Goal: Navigation & Orientation: Find specific page/section

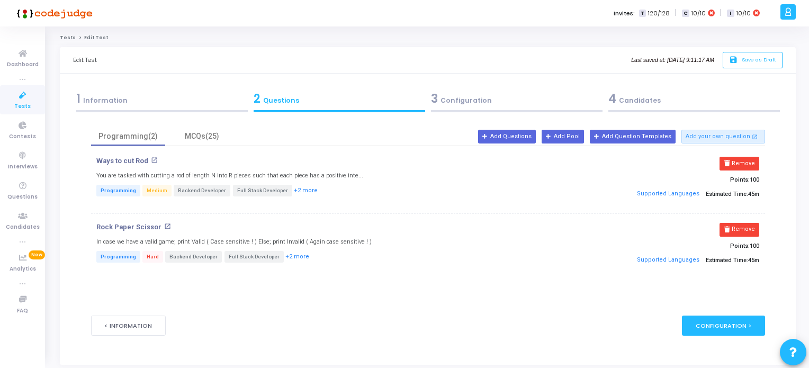
click at [17, 95] on icon at bounding box center [23, 95] width 22 height 13
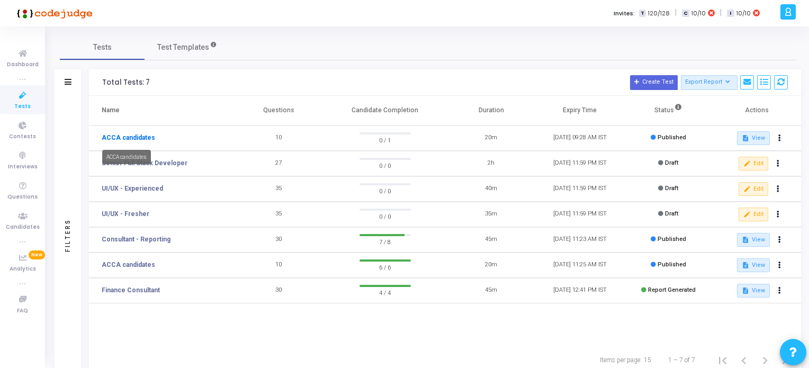
click at [133, 137] on link "ACCA candidates" at bounding box center [128, 138] width 53 height 10
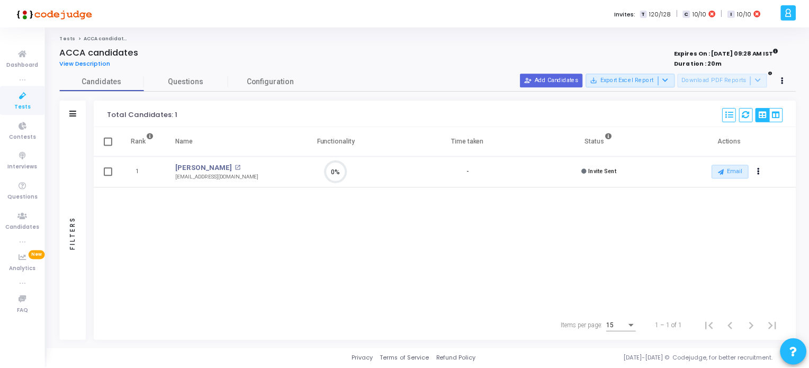
scroll to position [22, 27]
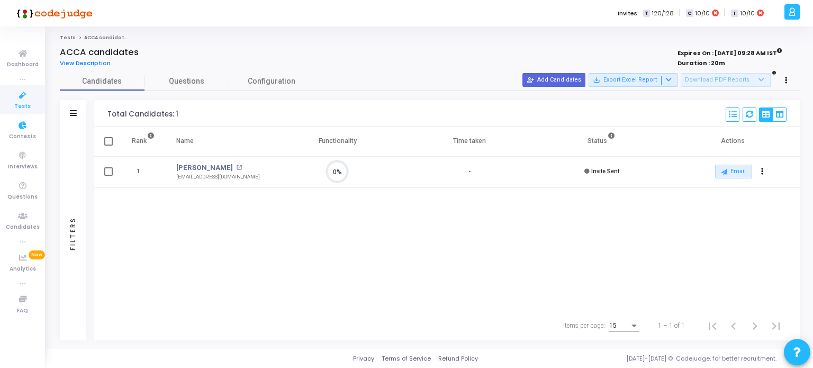
click at [21, 101] on link "Tests" at bounding box center [22, 99] width 45 height 29
